Goal: Information Seeking & Learning: Learn about a topic

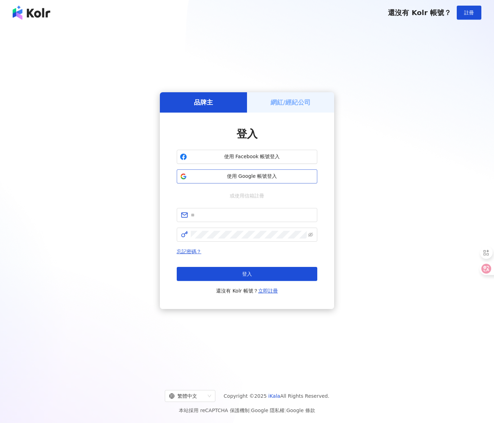
click at [292, 178] on span "使用 Google 帳號登入" at bounding box center [252, 176] width 124 height 7
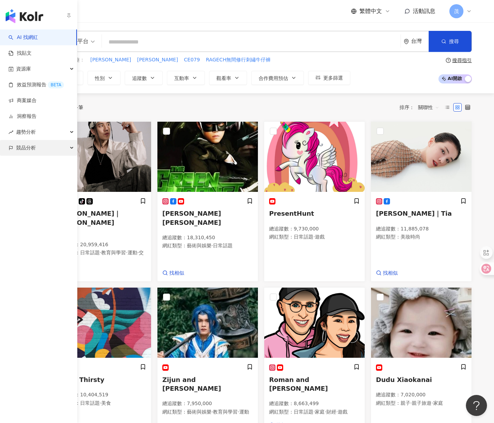
click at [30, 148] on span "競品分析" at bounding box center [26, 148] width 20 height 16
click at [40, 178] on link "關鍵字提及分析" at bounding box center [34, 179] width 34 height 7
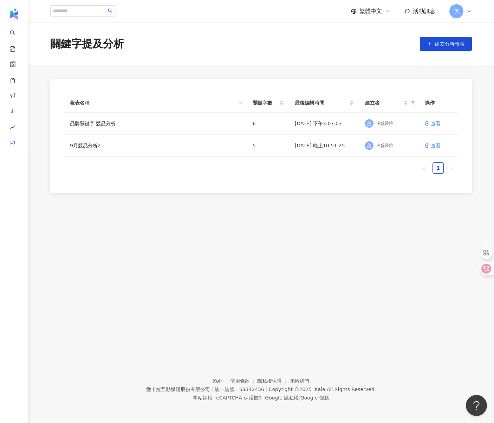
click at [214, 163] on ul "1" at bounding box center [260, 168] width 393 height 11
click at [99, 123] on link "品牌關鍵字 競品分析" at bounding box center [93, 124] width 46 height 8
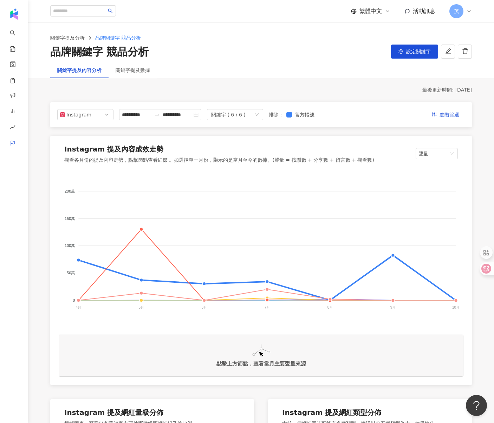
click at [138, 74] on div "關鍵字提及數據" at bounding box center [133, 70] width 48 height 16
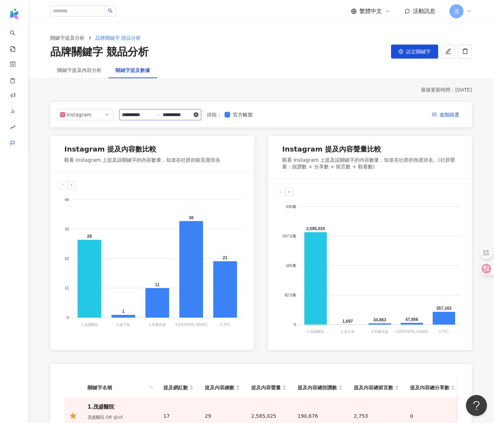
click at [198, 114] on icon "close-circle" at bounding box center [195, 114] width 5 height 5
click at [131, 116] on input at bounding box center [136, 115] width 29 height 8
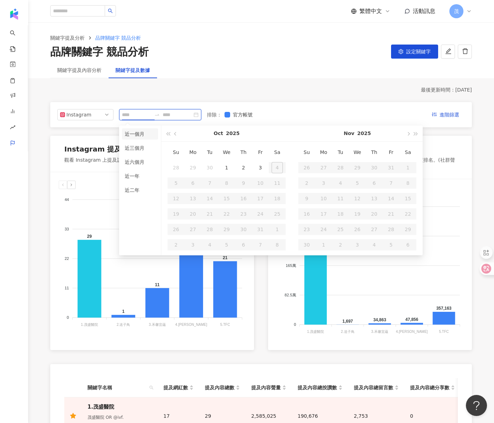
type input "**********"
click at [173, 136] on button "button" at bounding box center [176, 134] width 8 height 16
type input "**********"
click at [193, 170] on div "1" at bounding box center [192, 167] width 11 height 11
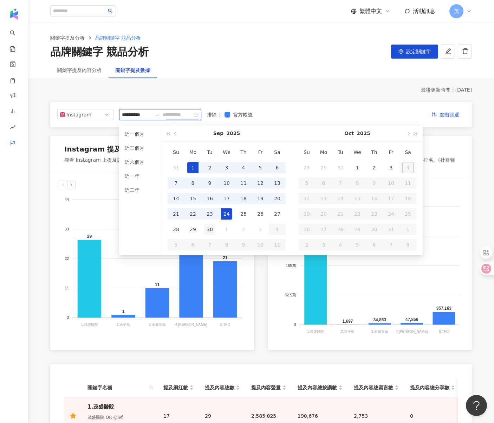
type input "**********"
click at [210, 231] on div "30" at bounding box center [209, 229] width 11 height 11
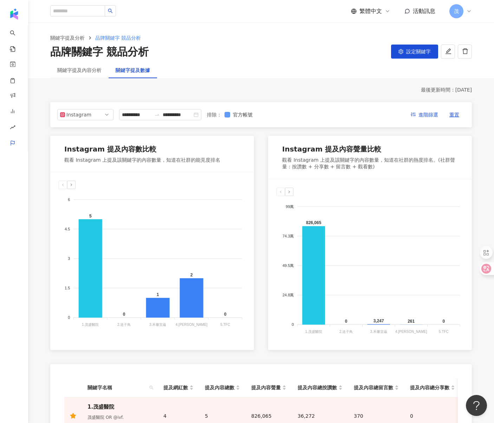
click at [239, 111] on span "官方帳號" at bounding box center [242, 115] width 25 height 8
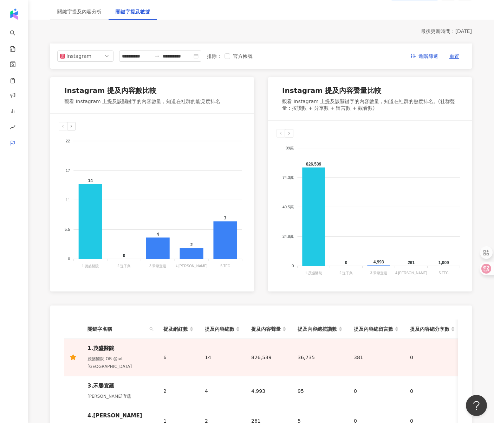
scroll to position [56, 0]
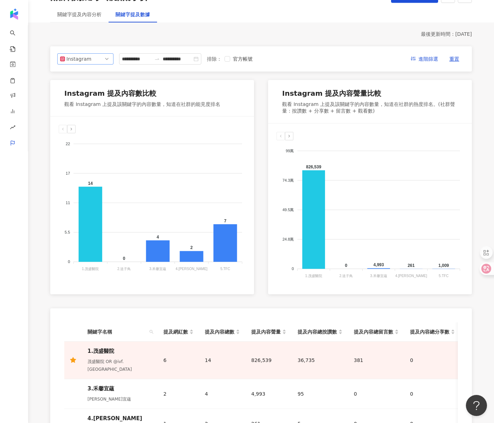
click at [99, 58] on span "Instagram" at bounding box center [85, 59] width 51 height 11
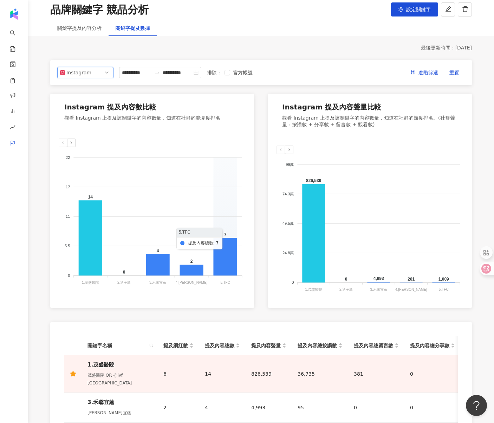
scroll to position [31, 0]
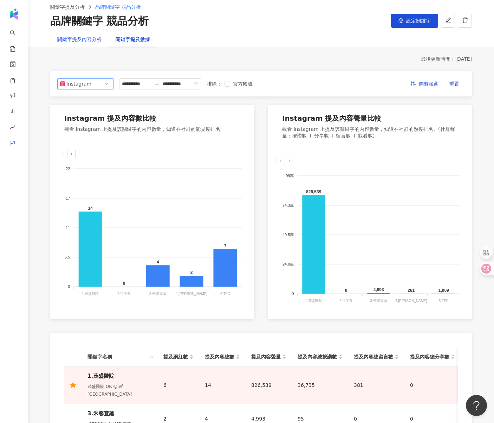
click at [82, 42] on div "關鍵字提及內容分析" at bounding box center [79, 39] width 44 height 8
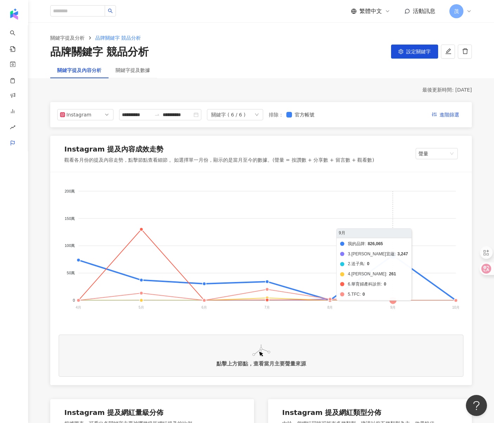
click at [395, 257] on foreignobject "我的品牌 3.禾馨宜蘊 2.送子鳥 4.[PERSON_NAME] 6.華育婦產科診所 5.TFC" at bounding box center [261, 251] width 405 height 140
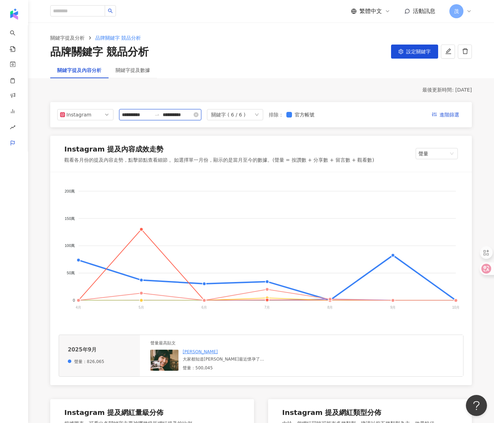
click at [149, 117] on input "**********" at bounding box center [136, 115] width 29 height 8
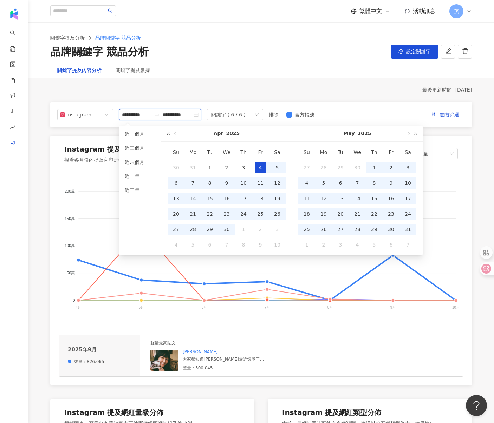
type input "**********"
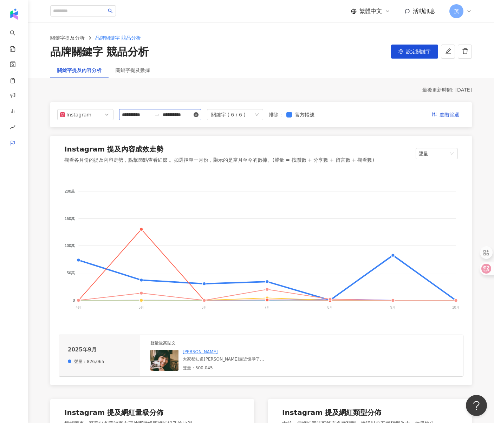
click at [198, 112] on icon "close-circle" at bounding box center [195, 114] width 5 height 5
click at [128, 119] on div at bounding box center [160, 114] width 82 height 11
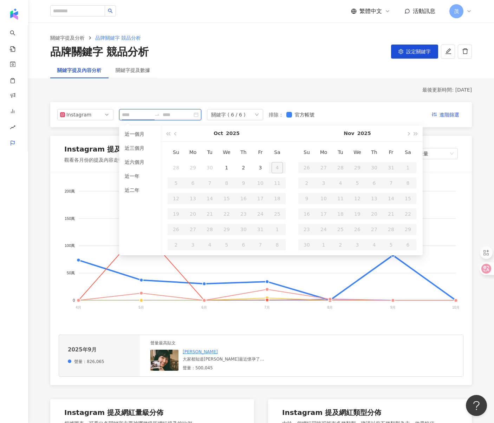
click at [132, 117] on input at bounding box center [136, 115] width 29 height 8
click at [178, 134] on button "button" at bounding box center [176, 134] width 8 height 16
type input "**********"
drag, startPoint x: 190, startPoint y: 164, endPoint x: 197, endPoint y: 171, distance: 9.2
click at [190, 164] on div "1" at bounding box center [192, 167] width 11 height 11
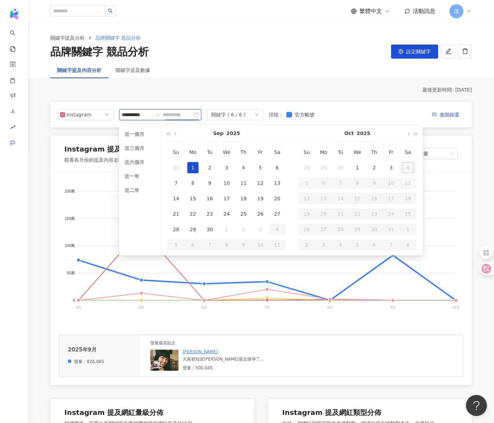
type input "**********"
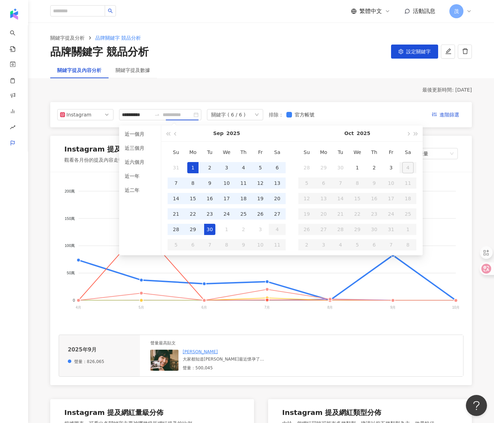
click at [215, 228] on div "30" at bounding box center [209, 229] width 11 height 11
type input "**********"
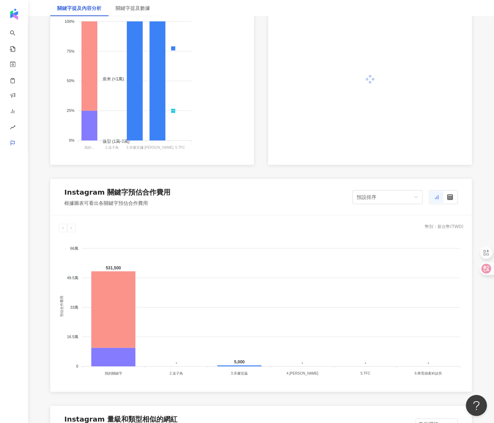
scroll to position [512, 0]
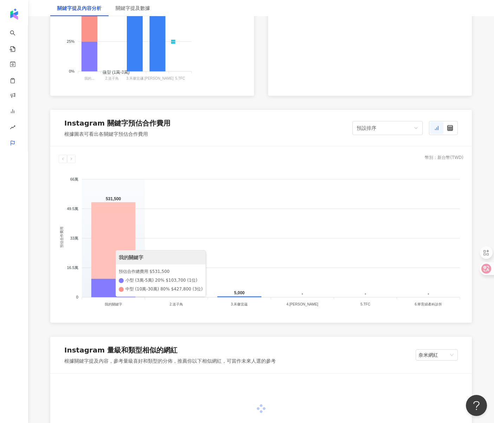
click at [124, 231] on icon at bounding box center [113, 241] width 44 height 77
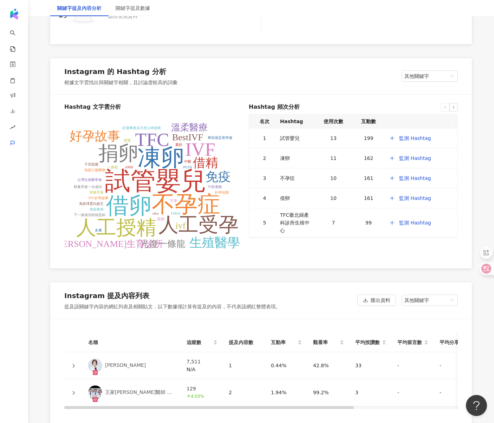
scroll to position [1414, 0]
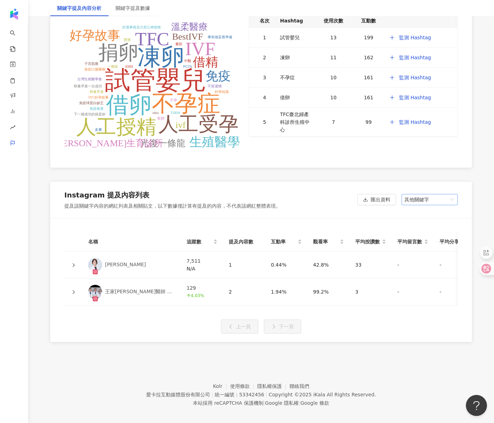
click at [437, 202] on span "其他關鍵字" at bounding box center [429, 200] width 51 height 11
click at [420, 225] on div "我的關鍵字" at bounding box center [429, 226] width 45 height 8
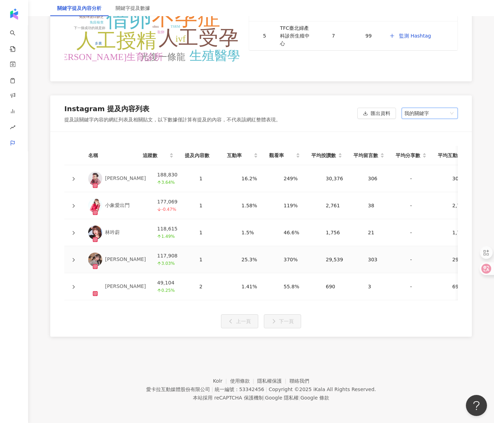
scroll to position [1505, 0]
click at [74, 177] on icon at bounding box center [74, 179] width 2 height 4
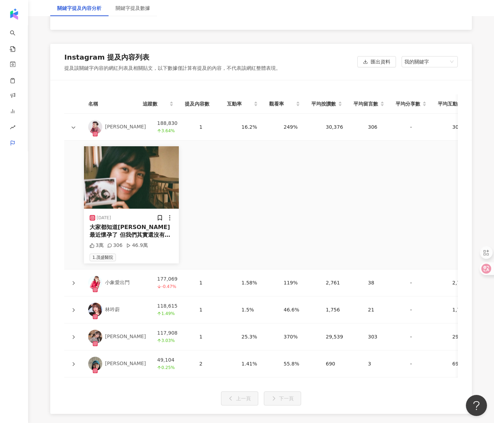
scroll to position [1556, 0]
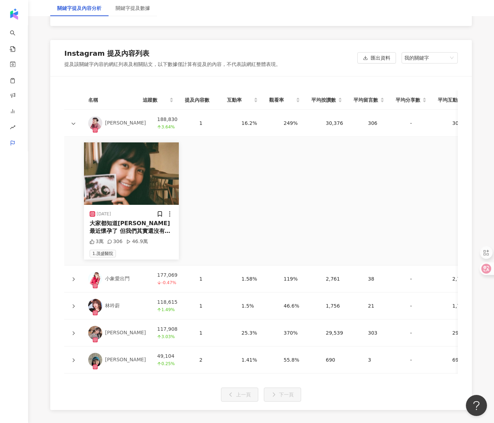
click at [74, 277] on icon at bounding box center [73, 279] width 4 height 4
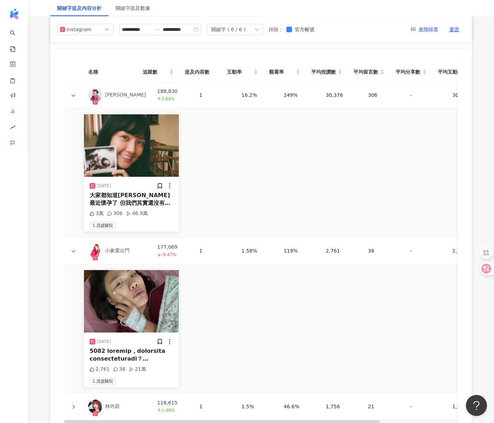
scroll to position [1528, 0]
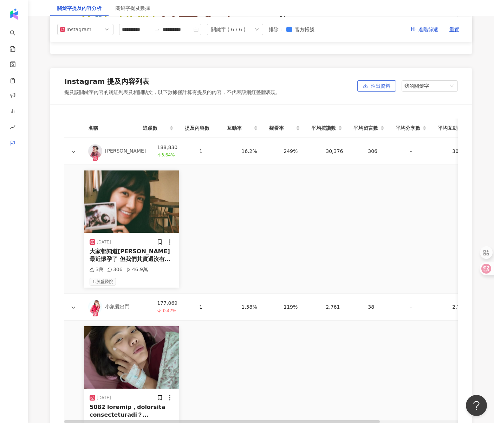
click at [378, 82] on span "匯出資料" at bounding box center [380, 86] width 20 height 11
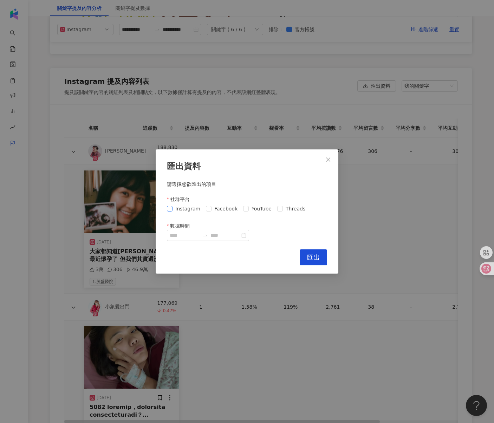
click at [192, 209] on span "Instagram" at bounding box center [187, 209] width 31 height 8
click at [222, 209] on span "Facebook" at bounding box center [225, 209] width 29 height 8
click at [283, 208] on span "Threads" at bounding box center [295, 209] width 25 height 8
click at [193, 238] on input "數據時間" at bounding box center [184, 236] width 29 height 8
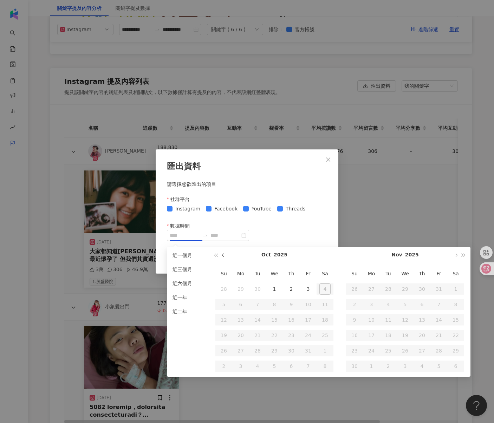
click at [225, 255] on button "button" at bounding box center [223, 255] width 8 height 16
type input "**********"
click at [222, 257] on button "button" at bounding box center [223, 255] width 8 height 16
type input "**********"
click at [307, 290] on div "1" at bounding box center [307, 289] width 11 height 11
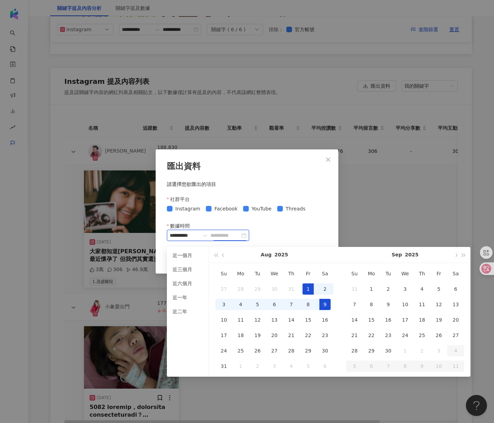
type input "**********"
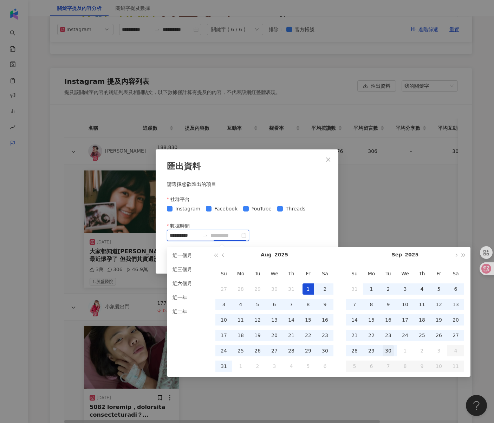
type input "**********"
click at [391, 349] on div "30" at bounding box center [387, 351] width 11 height 11
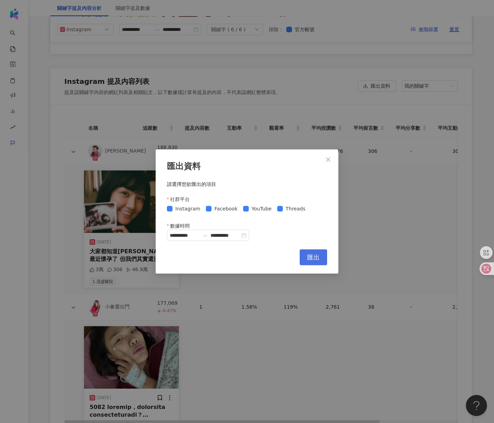
click at [311, 258] on span "匯出" at bounding box center [313, 258] width 13 height 8
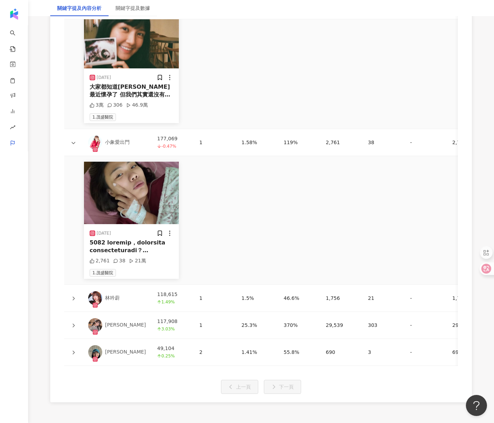
scroll to position [1763, 0]
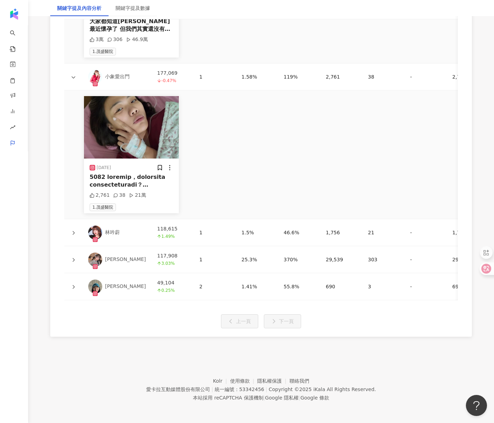
click at [132, 229] on td "林吟蔚" at bounding box center [117, 232] width 69 height 27
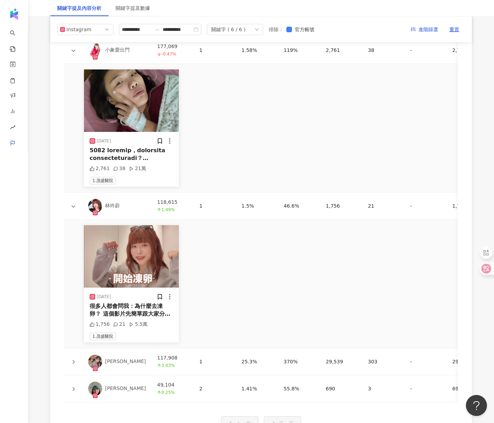
scroll to position [1785, 0]
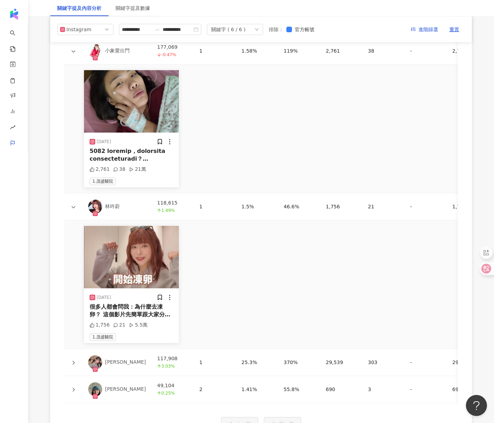
click at [119, 360] on div "[PERSON_NAME]" at bounding box center [125, 362] width 41 height 7
click at [123, 370] on td "[PERSON_NAME]" at bounding box center [117, 362] width 69 height 27
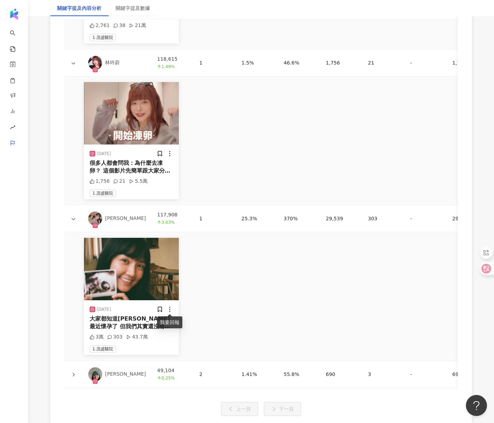
scroll to position [1952, 0]
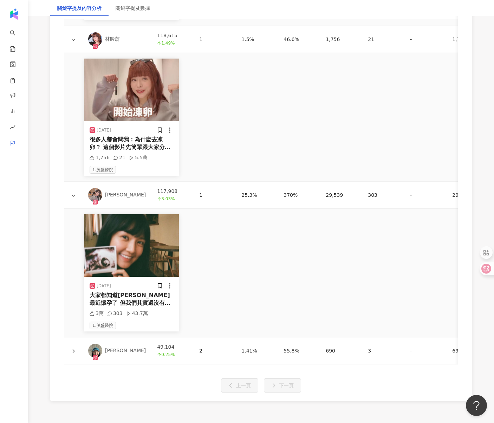
click at [123, 356] on link "[PERSON_NAME]" at bounding box center [117, 351] width 58 height 14
click at [72, 351] on icon at bounding box center [73, 351] width 4 height 4
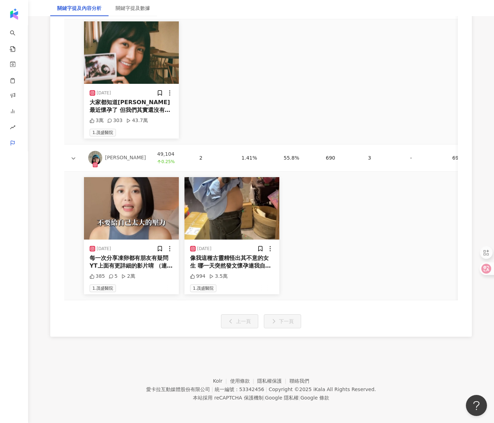
scroll to position [2150, 0]
click at [327, 268] on div "[DATE] 每一次分享凍卵都有朋友有疑問 YT上面有更詳細的影片唷 （連結在主頁🔗） 希望這陣子的分享能替大家解惑 也預祝大家在這條路上都不走冤枉路！ 有更…" at bounding box center [309, 236] width 491 height 129
click at [235, 257] on div "像我這種古靈精怪出其不意的女生 哪一天突然發文懷孕連我自己都不太意外🤣 不過大家別擔心 目前[DATE]還不會發生（誰擔心😆 @ivf.taiwan @dr.…" at bounding box center [232, 263] width 84 height 16
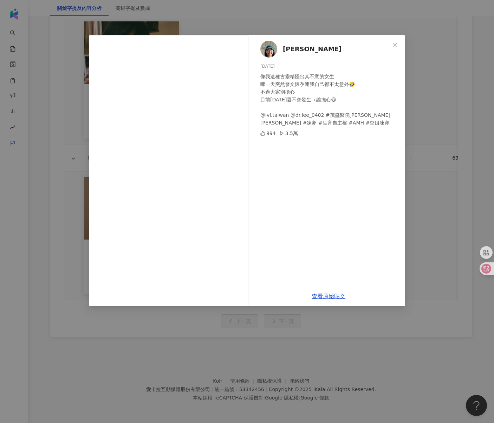
click at [471, 169] on div "[PERSON_NAME] [DATE] 像我這種古靈精怪出其不意的女生 哪一天突然發文懷孕連我自己都不太意外🤣 不過大家別擔心 目前[DATE]還不會發生（…" at bounding box center [247, 211] width 494 height 423
